Goal: Task Accomplishment & Management: Use online tool/utility

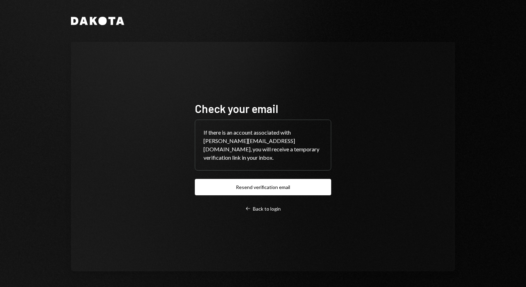
click at [247, 179] on button "Resend verification email" at bounding box center [263, 187] width 136 height 16
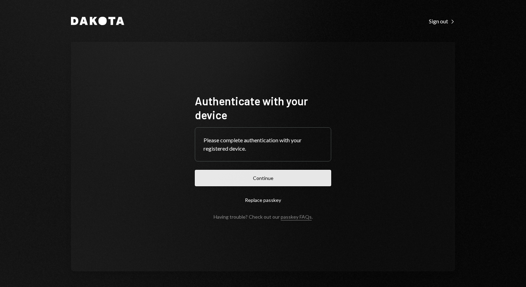
click at [282, 178] on button "Continue" at bounding box center [263, 178] width 136 height 16
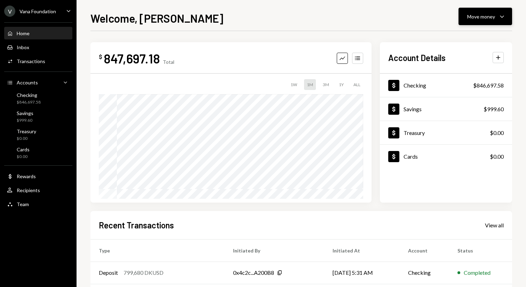
click at [490, 13] on div "Move money" at bounding box center [482, 16] width 28 height 7
click at [481, 35] on div "Send" at bounding box center [480, 37] width 51 height 7
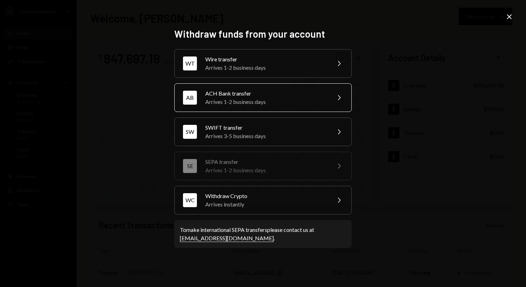
click at [327, 86] on div "AB ACH Bank transfer Arrives 1-2 business days Chevron Right" at bounding box center [263, 97] width 178 height 29
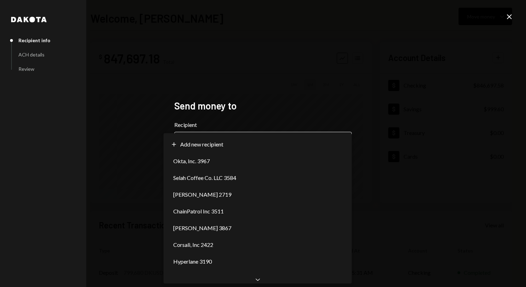
click at [277, 144] on body "**********" at bounding box center [263, 143] width 526 height 287
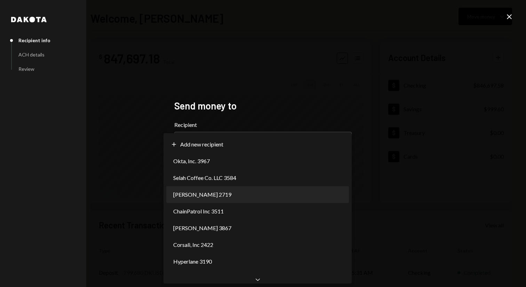
select select "**********"
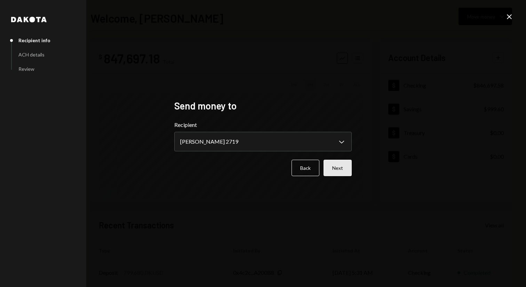
click at [350, 159] on button "Next" at bounding box center [338, 167] width 28 height 16
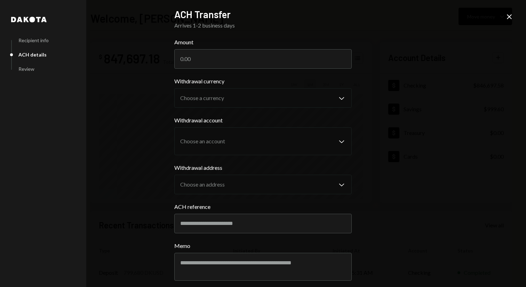
click at [347, 167] on label "Withdrawal address" at bounding box center [263, 167] width 178 height 8
click at [304, 64] on input "Amount" at bounding box center [263, 58] width 178 height 19
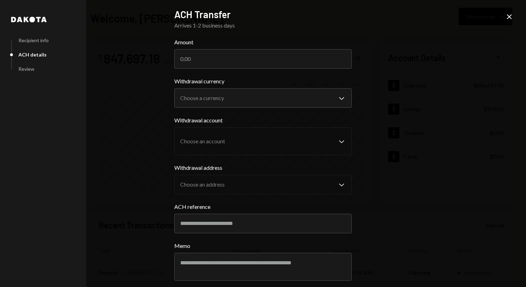
paste input "3482.86"
type input "3482.86"
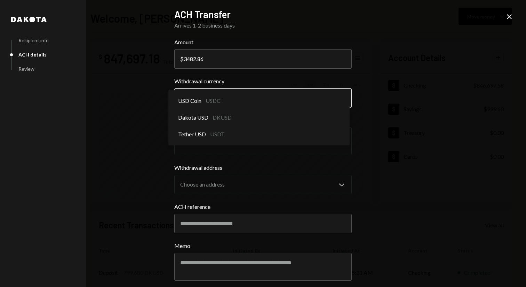
click at [228, 95] on body "V Vana Foundation Caret Down Home Home Inbox Inbox Activities Transactions Acco…" at bounding box center [263, 143] width 526 height 287
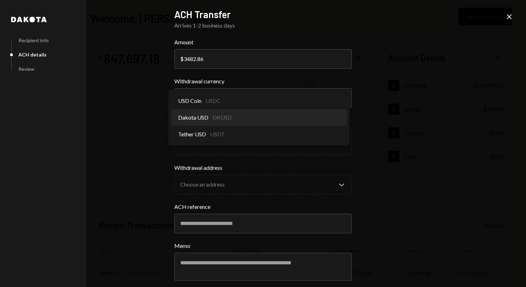
select select "*****"
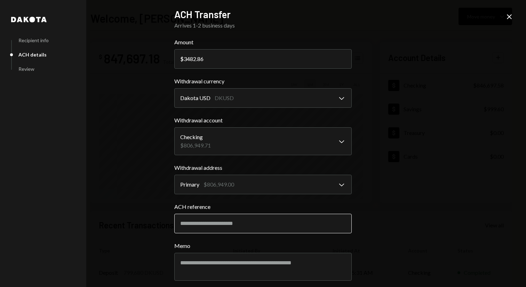
click at [229, 226] on input "ACH reference" at bounding box center [263, 222] width 178 height 19
type input "*****"
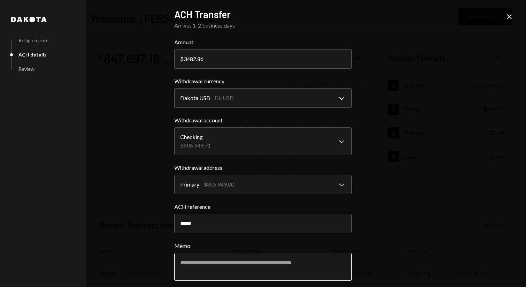
click at [220, 268] on textarea "Memo" at bounding box center [263, 266] width 178 height 28
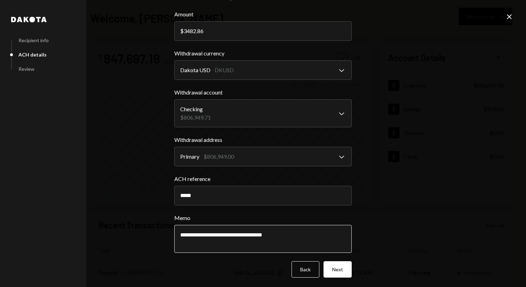
scroll to position [29, 0]
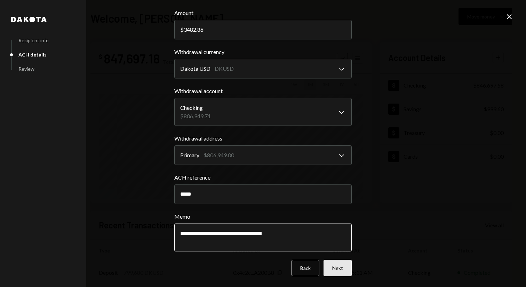
type textarea "**********"
click at [337, 269] on button "Next" at bounding box center [338, 267] width 28 height 16
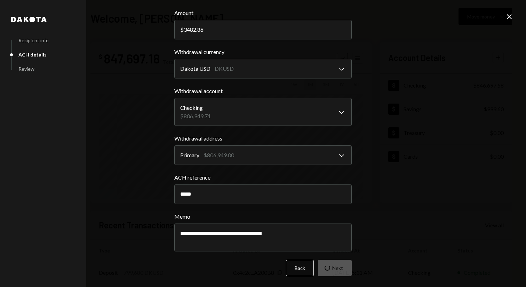
scroll to position [0, 0]
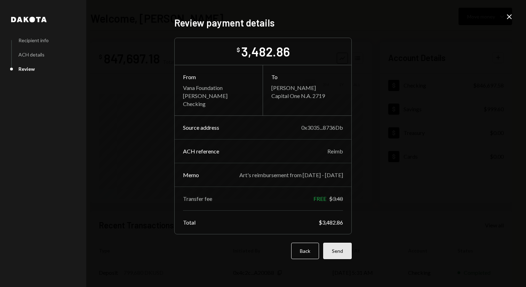
click at [340, 257] on button "Send" at bounding box center [337, 250] width 29 height 16
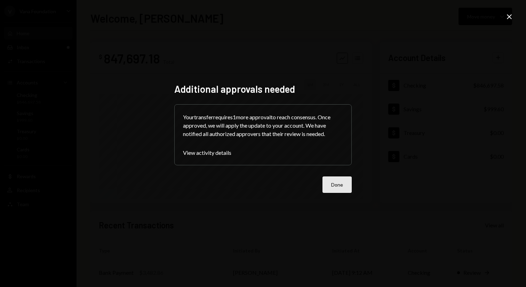
click at [348, 187] on button "Done" at bounding box center [337, 184] width 29 height 16
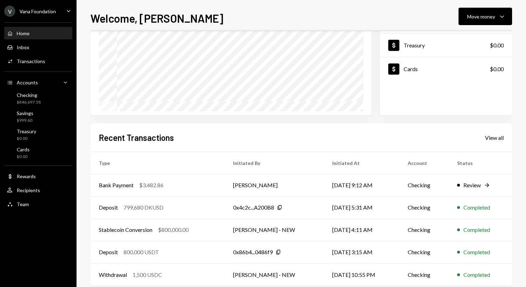
scroll to position [100, 0]
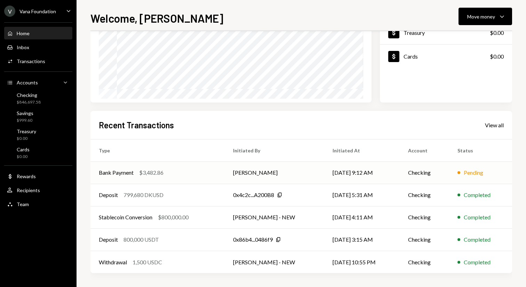
click at [479, 172] on div "Pending" at bounding box center [473, 172] width 19 height 8
click at [401, 182] on td "Checking" at bounding box center [425, 172] width 50 height 22
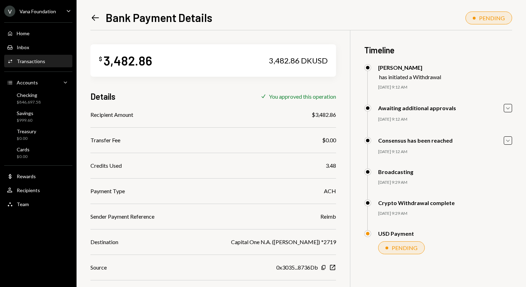
click at [95, 19] on icon "Left Arrow" at bounding box center [96, 18] width 10 height 10
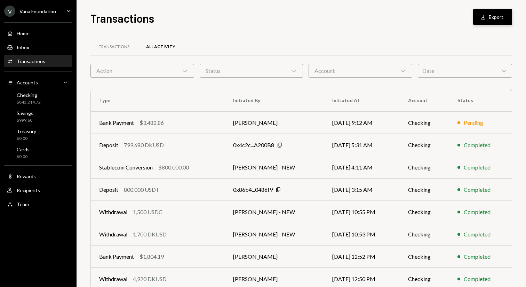
click at [501, 14] on button "Download Export" at bounding box center [492, 17] width 39 height 16
click at [441, 71] on div "Date Chevron Down" at bounding box center [465, 71] width 94 height 14
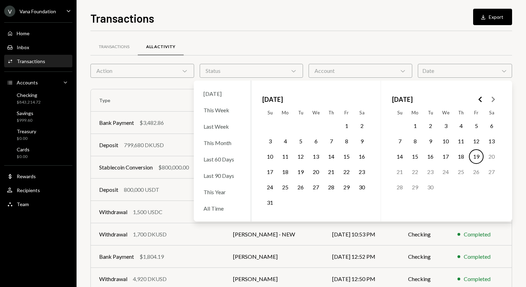
click at [480, 97] on icon "Go to the Previous Month" at bounding box center [481, 99] width 8 height 8
click at [492, 99] on icon "Go to the Next Month" at bounding box center [493, 99] width 8 height 8
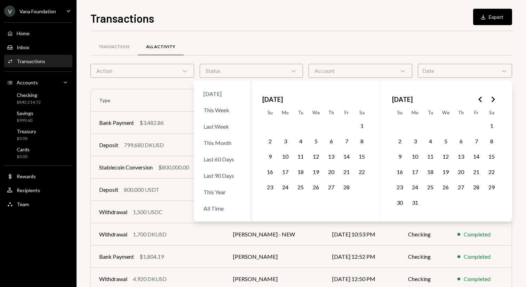
click at [492, 99] on icon "Go to the Next Month" at bounding box center [493, 99] width 8 height 8
click at [286, 157] on button "14" at bounding box center [285, 156] width 15 height 15
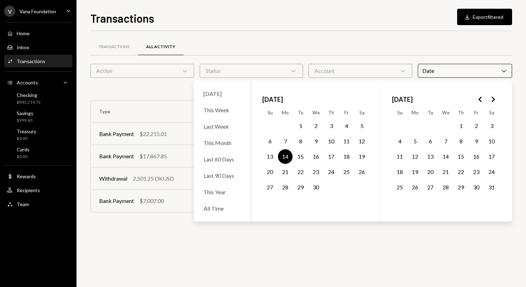
click at [300, 172] on button "22" at bounding box center [300, 171] width 15 height 15
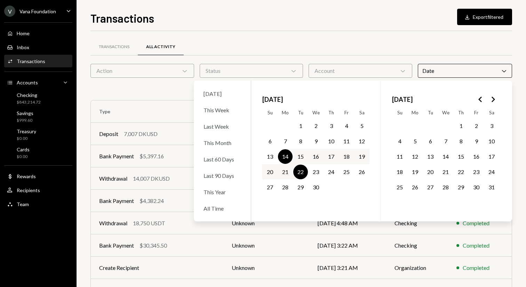
click at [419, 38] on div "Transactions All Activity" at bounding box center [302, 47] width 422 height 18
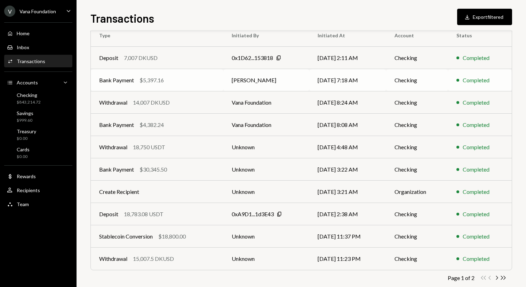
scroll to position [88, 0]
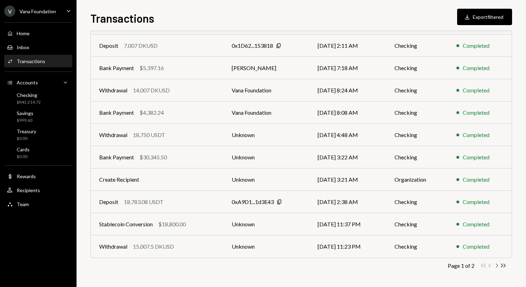
click at [496, 266] on icon "Chevron Right" at bounding box center [497, 265] width 7 height 7
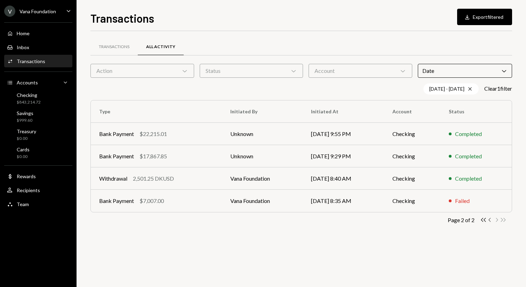
click at [491, 221] on icon "Chevron Left" at bounding box center [490, 219] width 7 height 7
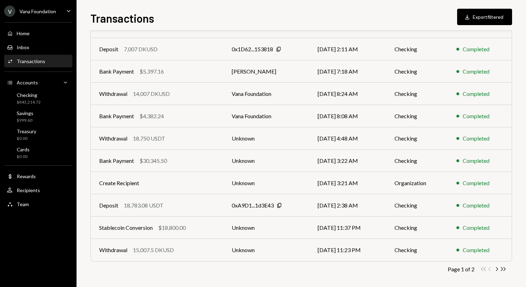
scroll to position [88, 0]
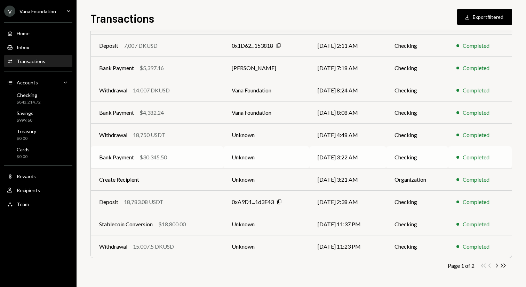
click at [386, 157] on td "[DATE] 3:22 AM" at bounding box center [347, 157] width 77 height 22
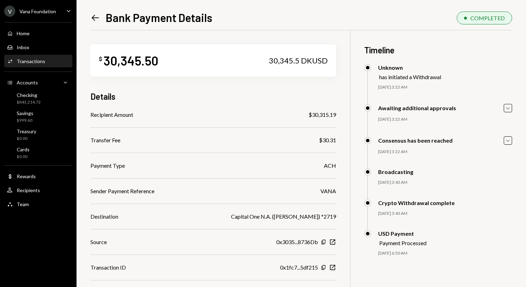
click at [92, 18] on icon at bounding box center [95, 18] width 7 height 6
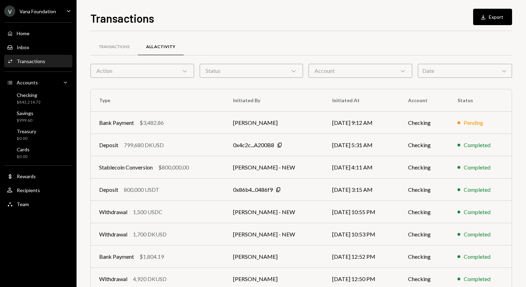
click at [477, 72] on div "Date Chevron Down" at bounding box center [465, 71] width 94 height 14
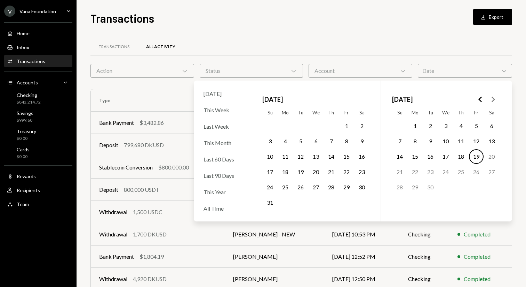
click at [479, 96] on icon "Go to the Previous Month" at bounding box center [481, 99] width 8 height 8
click at [497, 102] on icon "Go to the Next Month" at bounding box center [493, 99] width 8 height 8
click at [296, 186] on button "29" at bounding box center [300, 187] width 15 height 15
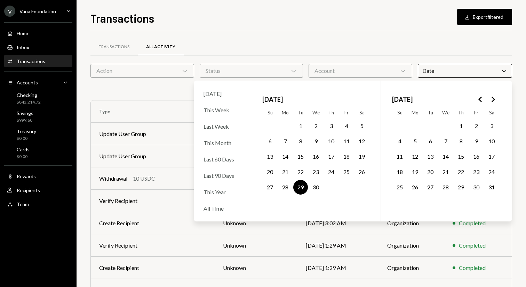
click at [492, 127] on button "3" at bounding box center [492, 125] width 15 height 15
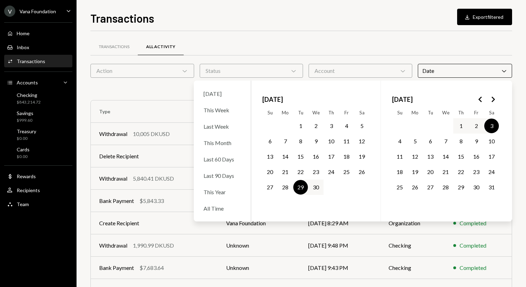
click at [424, 42] on div "Transactions All Activity" at bounding box center [302, 47] width 422 height 18
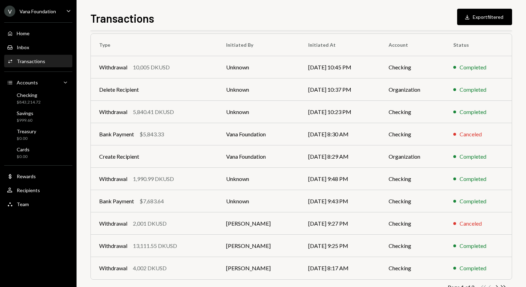
scroll to position [71, 0]
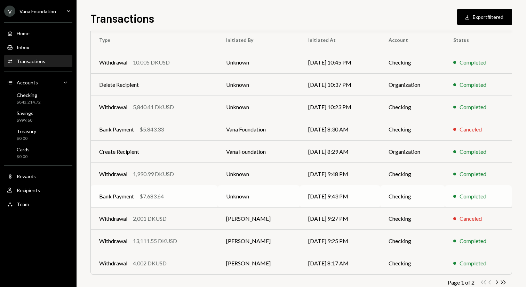
click at [197, 196] on div "Bank Payment $7,683.64" at bounding box center [154, 196] width 110 height 8
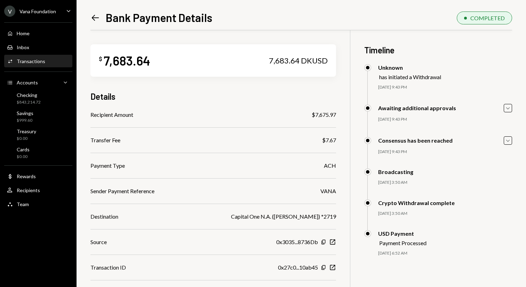
scroll to position [36, 0]
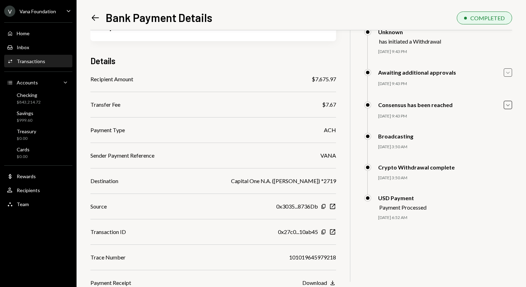
click at [507, 75] on icon "Caret Down" at bounding box center [508, 73] width 8 height 8
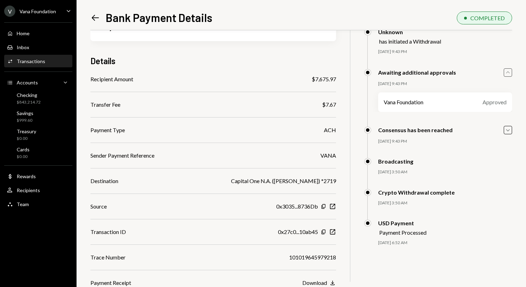
click at [507, 75] on icon "Caret Up" at bounding box center [508, 73] width 8 height 8
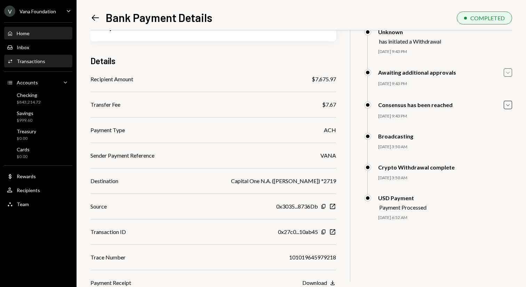
click at [47, 29] on div "Home Home" at bounding box center [38, 34] width 63 height 12
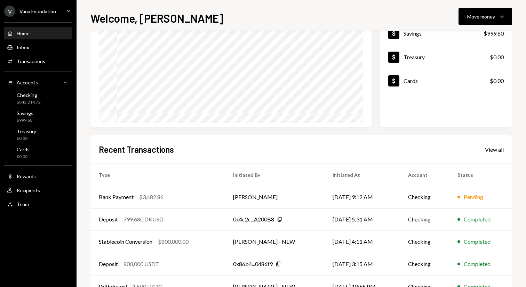
scroll to position [85, 0]
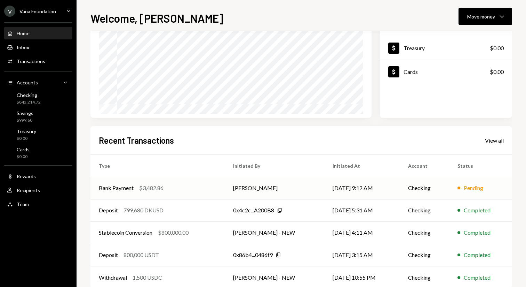
click at [419, 194] on td "Checking" at bounding box center [425, 188] width 50 height 22
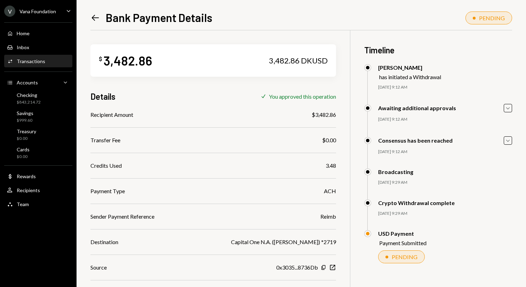
click at [90, 17] on div "Left Arrow Bank Payment Details PENDING $ 3,482.86 3,482.86 DKUSD Details Check…" at bounding box center [302, 143] width 450 height 287
click at [95, 17] on icon at bounding box center [95, 18] width 7 height 6
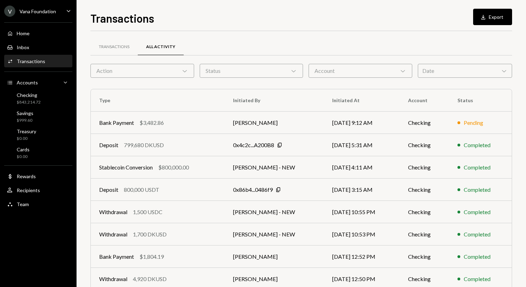
click at [440, 70] on div "Date Chevron Down" at bounding box center [465, 71] width 94 height 14
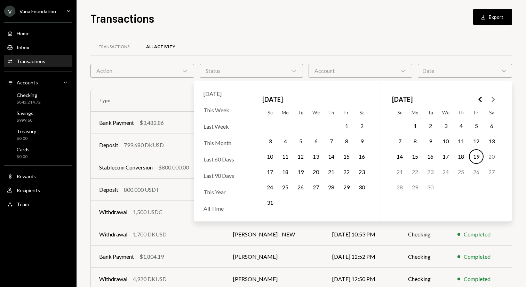
click at [359, 155] on button "16" at bounding box center [362, 156] width 15 height 15
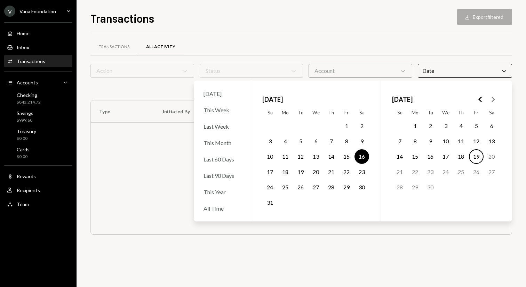
click at [303, 168] on button "19" at bounding box center [300, 171] width 15 height 15
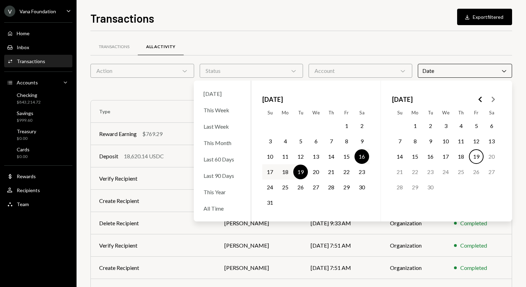
click at [336, 44] on div "Transactions All Activity" at bounding box center [302, 47] width 422 height 18
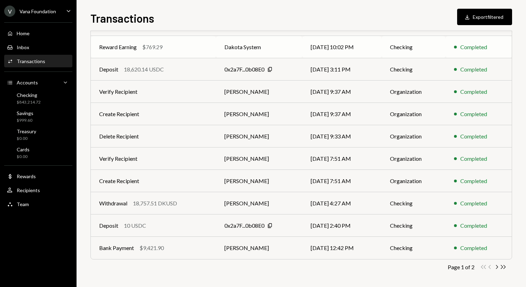
scroll to position [88, 0]
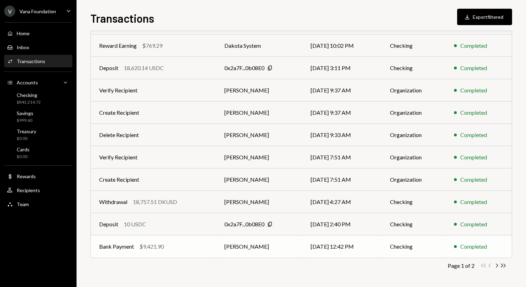
click at [300, 244] on td "[PERSON_NAME]" at bounding box center [259, 246] width 86 height 22
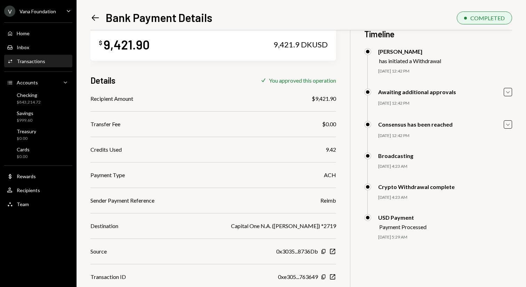
scroll to position [19, 0]
